Goal: Task Accomplishment & Management: Manage account settings

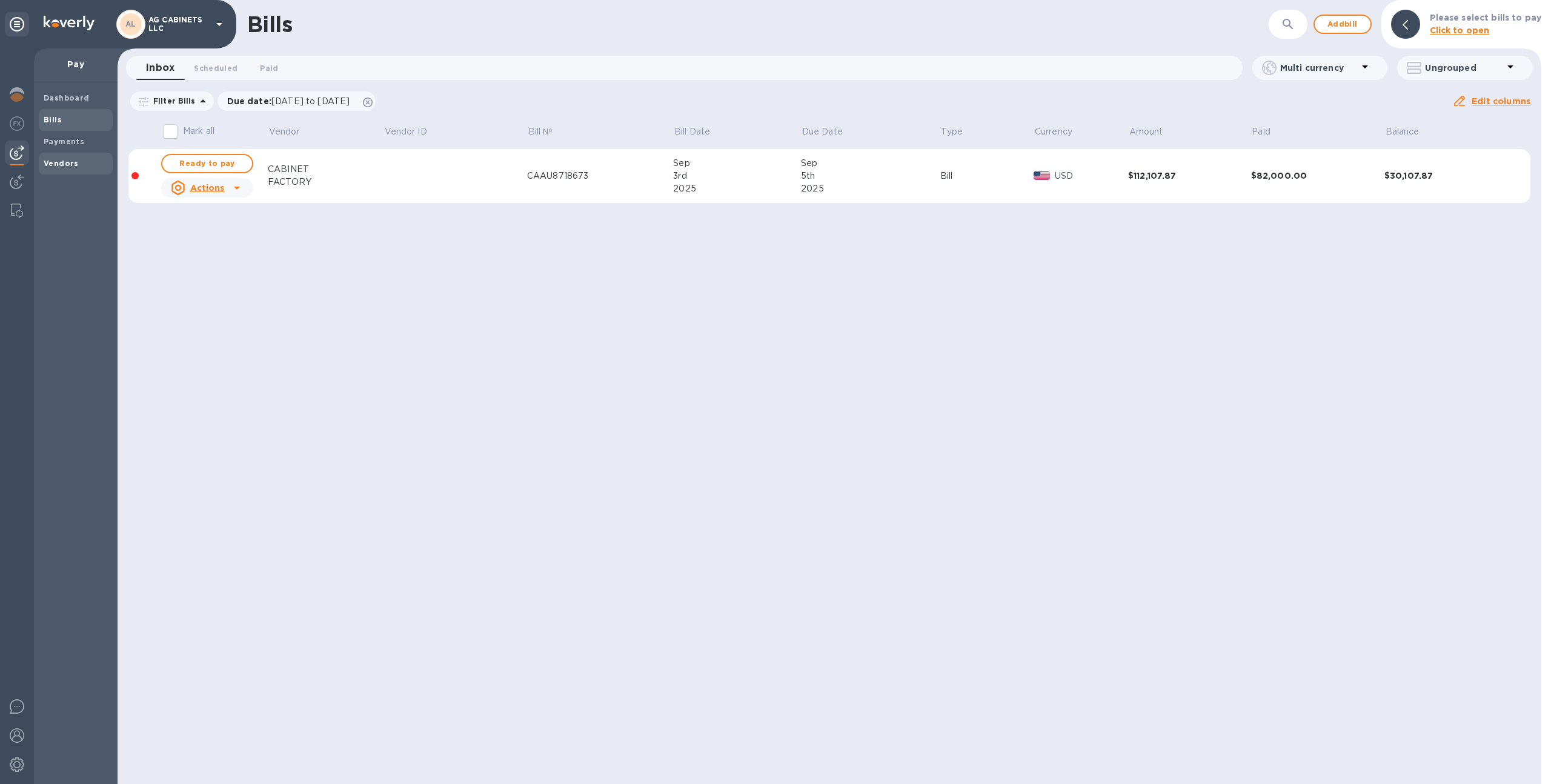
click at [81, 157] on div "Vendors" at bounding box center [76, 164] width 74 height 22
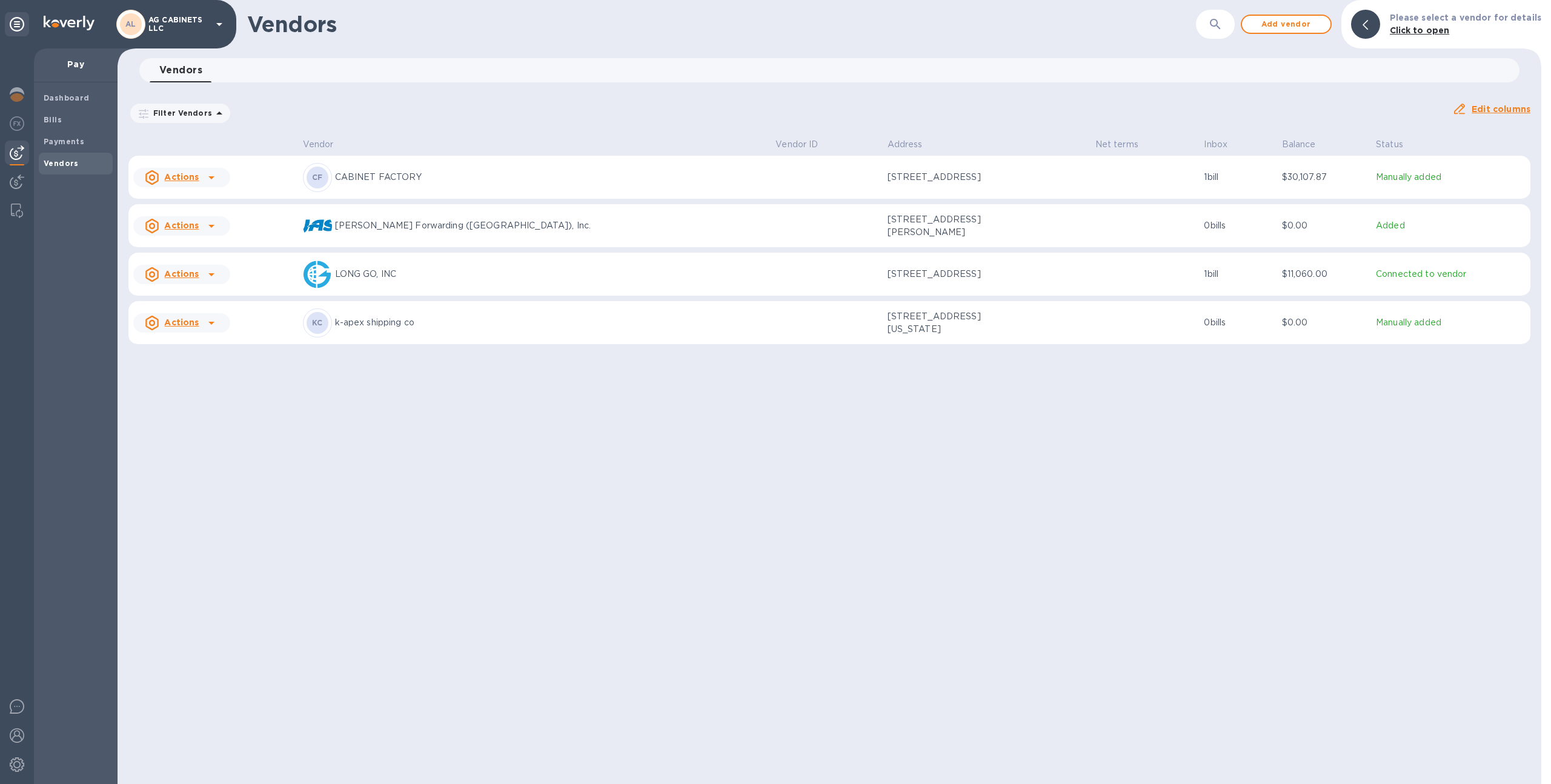
click at [536, 320] on div "KC k-apex shipping co" at bounding box center [534, 322] width 464 height 29
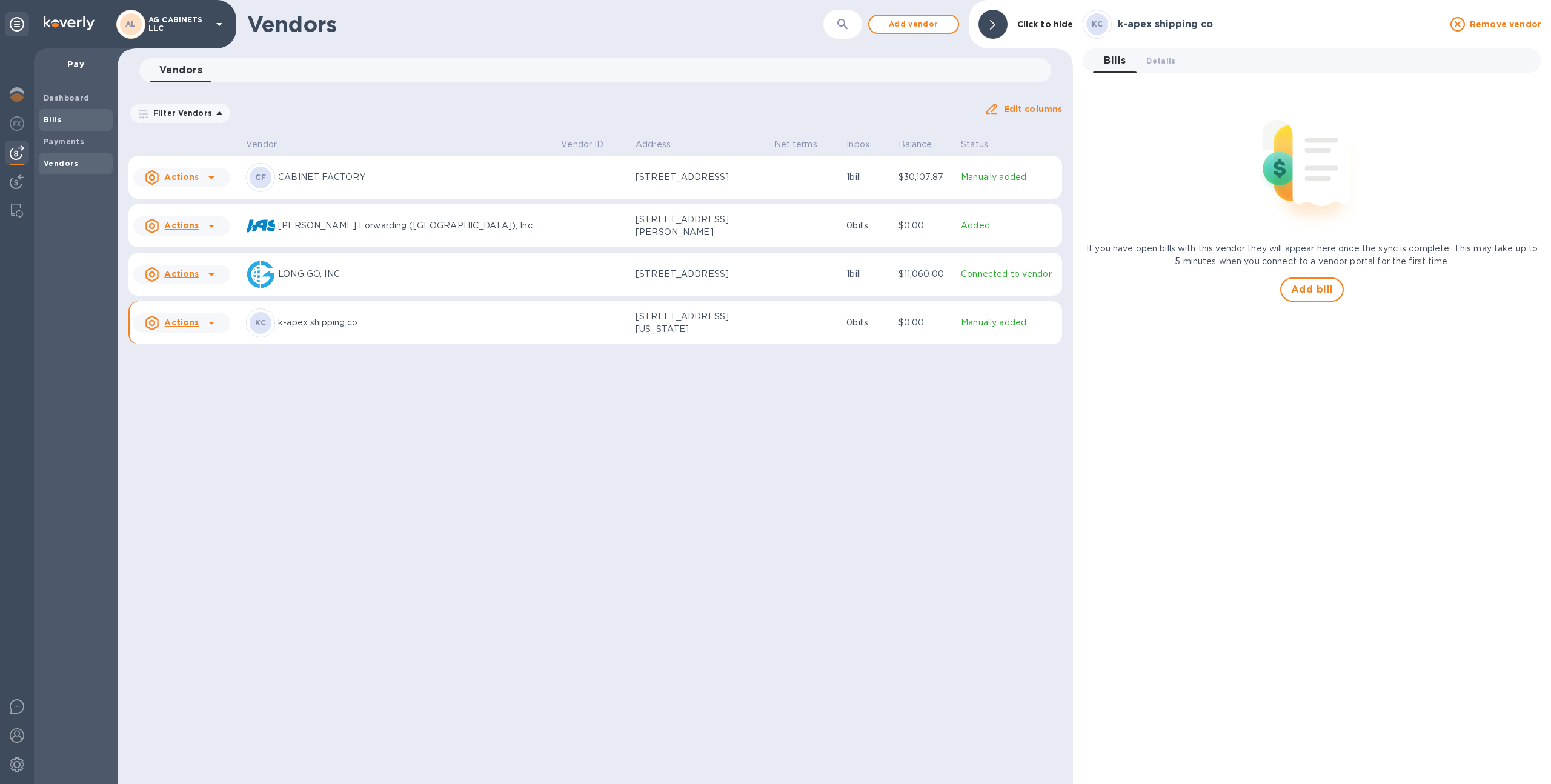
click at [48, 115] on b "Bills" at bounding box center [53, 119] width 18 height 9
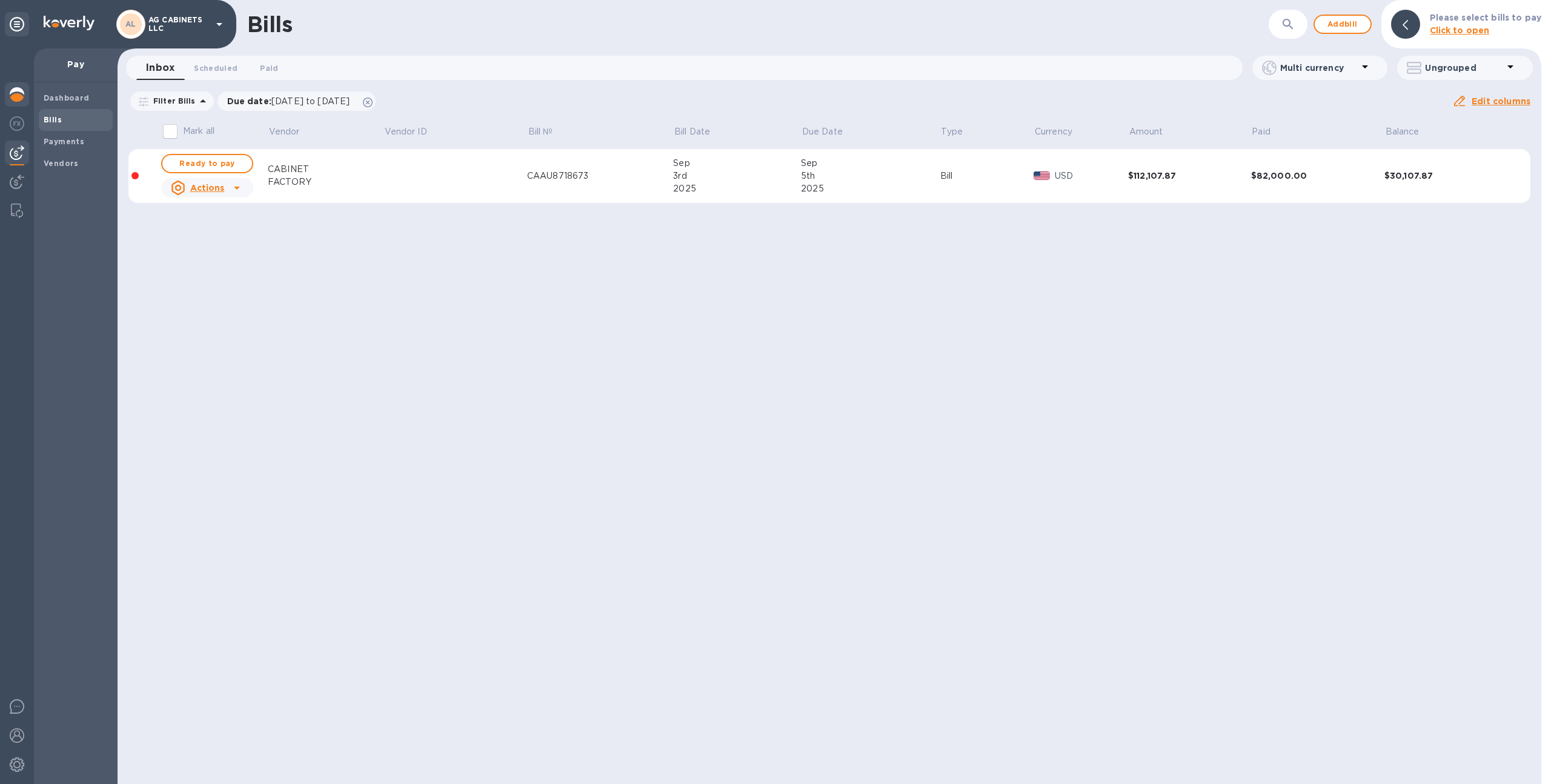
click at [24, 90] on div at bounding box center [17, 95] width 24 height 26
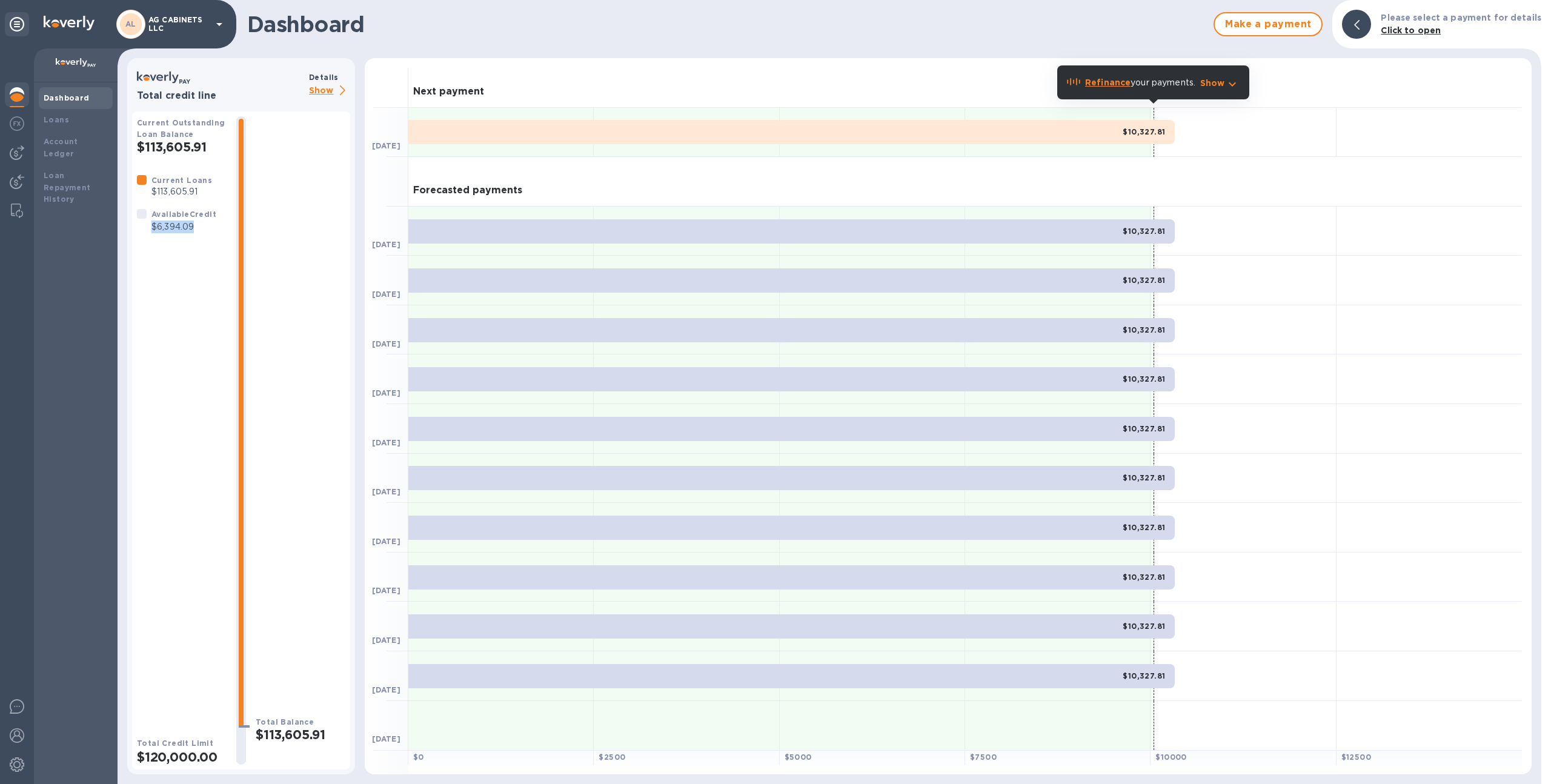
drag, startPoint x: 200, startPoint y: 228, endPoint x: 152, endPoint y: 227, distance: 48.0
click at [153, 227] on p "$6,394.09" at bounding box center [184, 227] width 65 height 13
